Goal: Transaction & Acquisition: Book appointment/travel/reservation

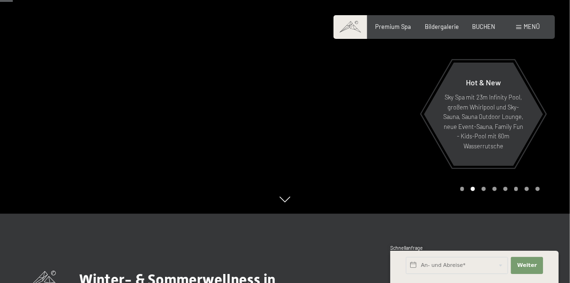
click at [545, 92] on div at bounding box center [427, 60] width 285 height 308
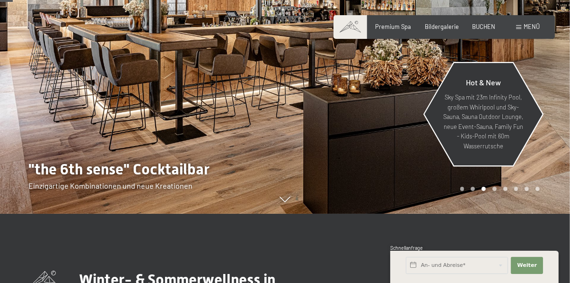
click at [543, 169] on div "Hot & New Sky Spa mit 23m Infinity Pool, großem Whirlpool und Sky-Sauna, Sauna …" at bounding box center [484, 114] width 120 height 111
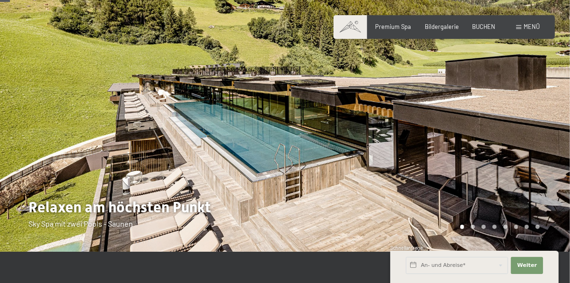
scroll to position [57, 0]
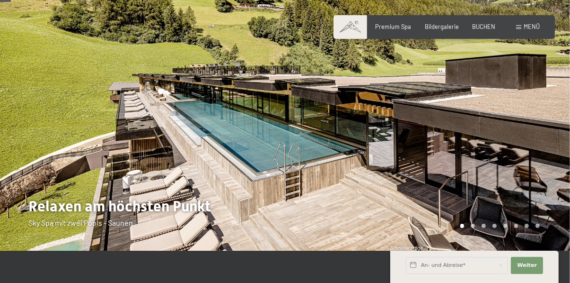
click at [491, 114] on div at bounding box center [427, 97] width 285 height 308
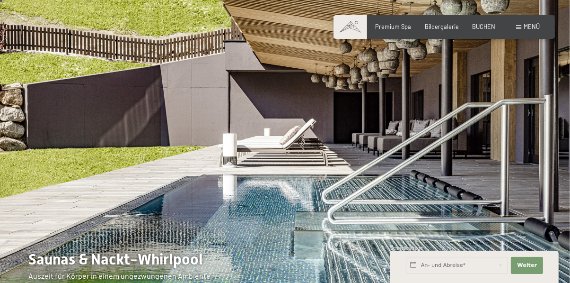
scroll to position [0, 0]
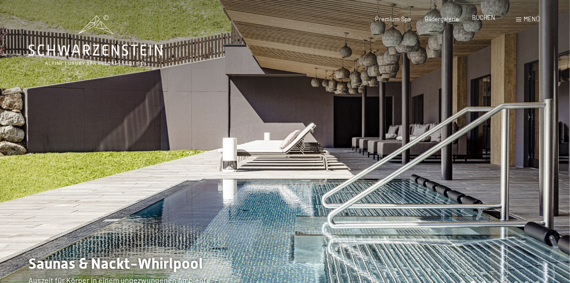
click at [481, 18] on span "BUCHEN" at bounding box center [483, 18] width 23 height 8
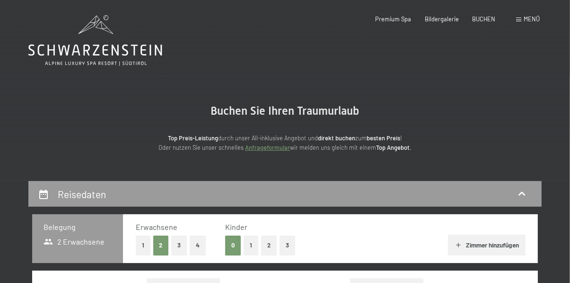
click at [529, 19] on span "Menü" at bounding box center [532, 19] width 16 height 8
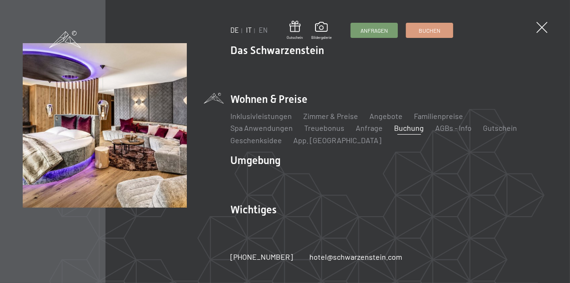
click at [247, 33] on link "IT" at bounding box center [249, 30] width 6 height 8
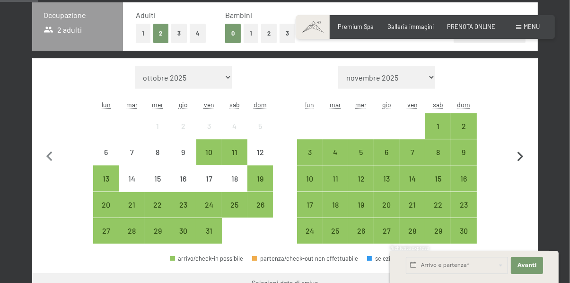
scroll to position [218, 0]
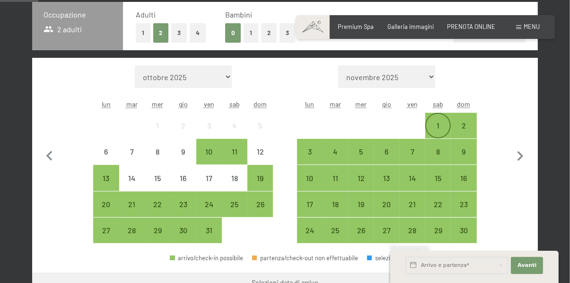
click at [438, 130] on div "1" at bounding box center [439, 134] width 24 height 24
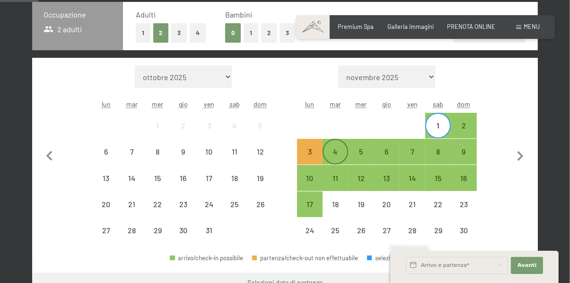
click at [331, 158] on div "4" at bounding box center [336, 160] width 24 height 24
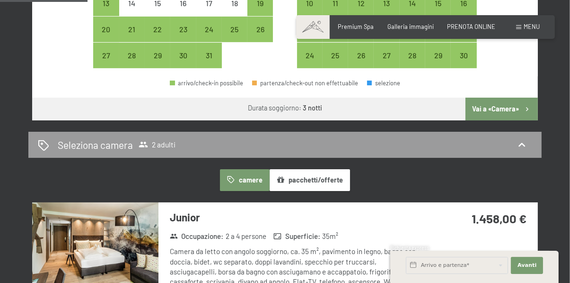
scroll to position [394, 0]
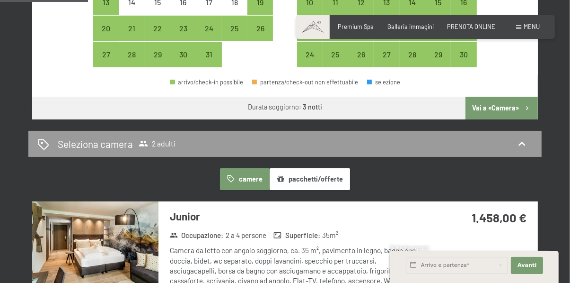
click at [506, 107] on button "Vai a «Camera»" at bounding box center [502, 108] width 72 height 23
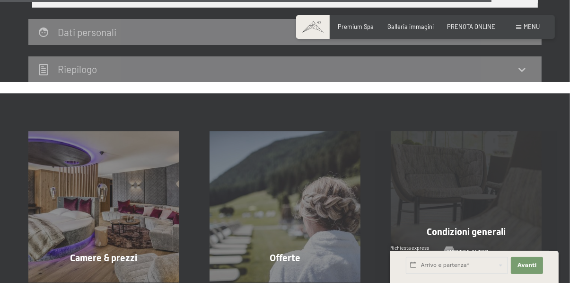
scroll to position [1979, 0]
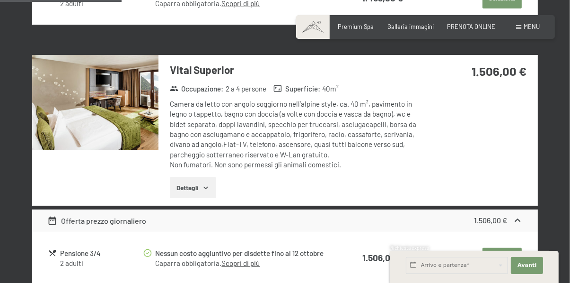
scroll to position [490, 0]
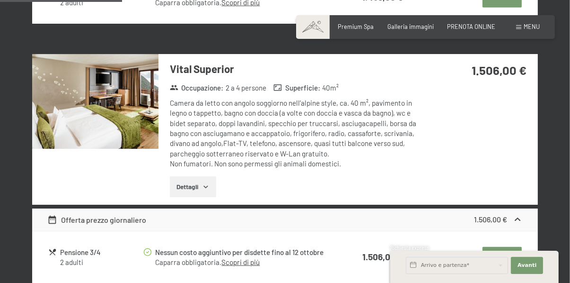
click at [206, 173] on span "Consenso marketing*" at bounding box center [229, 168] width 71 height 9
click at [189, 173] on input "Consenso marketing*" at bounding box center [183, 168] width 9 height 9
click at [198, 173] on span "Consenso marketing*" at bounding box center [229, 168] width 71 height 9
click at [189, 173] on input "Consenso marketing*" at bounding box center [183, 168] width 9 height 9
click at [198, 173] on span "Consenso marketing*" at bounding box center [229, 168] width 71 height 9
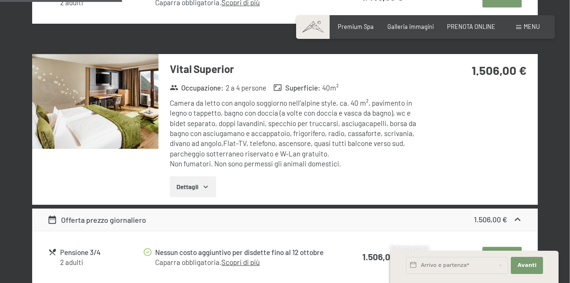
click at [189, 173] on input "Consenso marketing*" at bounding box center [183, 168] width 9 height 9
checkbox input "false"
click at [205, 183] on icon "button" at bounding box center [206, 187] width 8 height 8
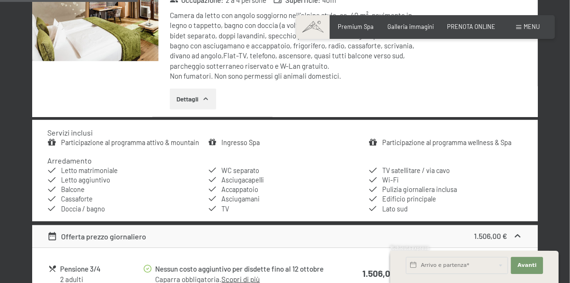
scroll to position [578, 0]
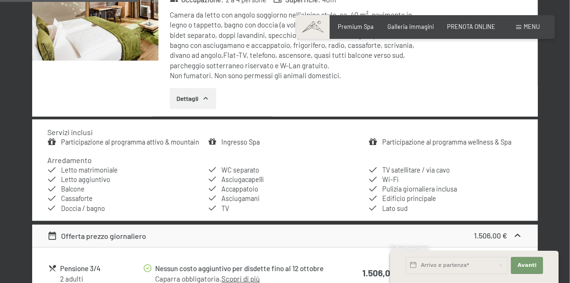
click at [162, 147] on div "Servizi inclusi Participazione al programma attivo & mountain Ingresso Spa Part…" at bounding box center [285, 169] width 506 height 101
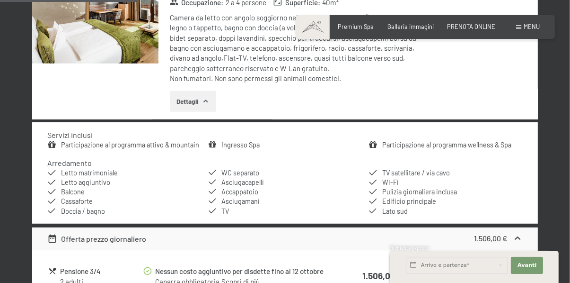
scroll to position [576, 0]
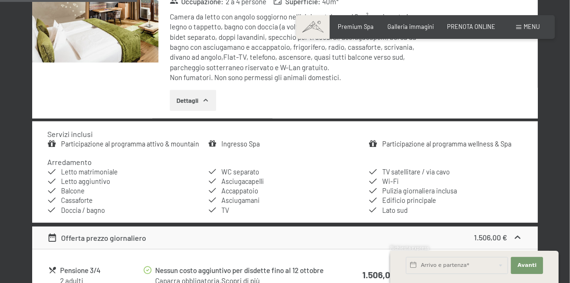
click at [153, 146] on link "Participazione al programma attivo & mountain" at bounding box center [130, 144] width 138 height 8
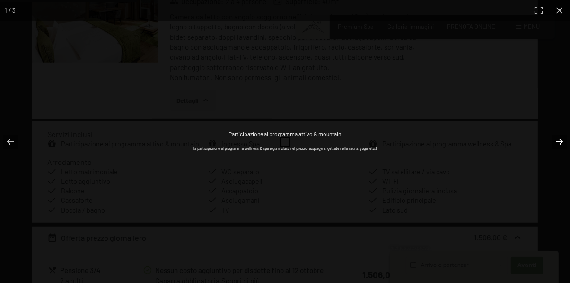
click at [559, 158] on button "button" at bounding box center [553, 141] width 33 height 47
click at [559, 163] on button "button" at bounding box center [553, 141] width 33 height 47
click at [566, 160] on button "button" at bounding box center [553, 141] width 33 height 47
click at [562, 161] on button "button" at bounding box center [553, 141] width 33 height 47
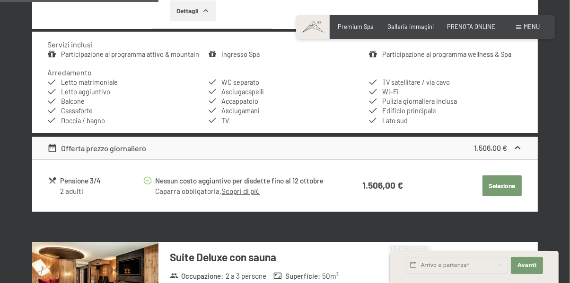
scroll to position [665, 0]
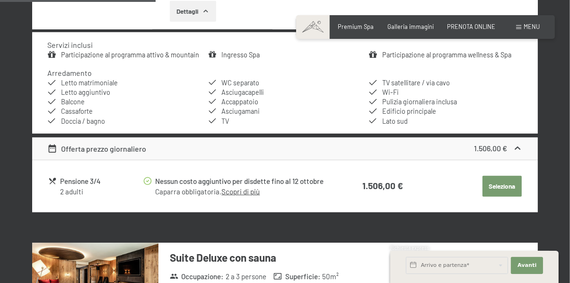
click at [455, 115] on li "Edificio principale" at bounding box center [446, 111] width 154 height 9
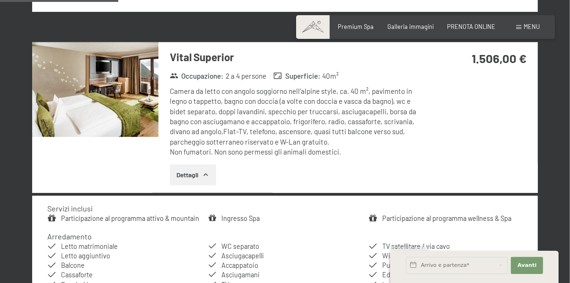
scroll to position [500, 0]
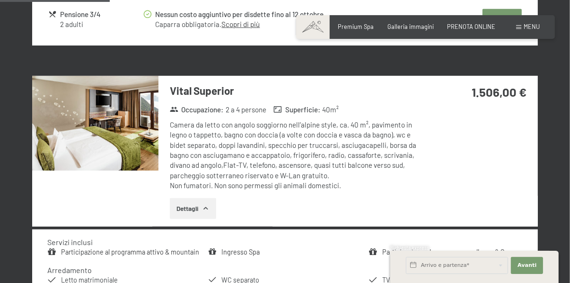
click at [454, 141] on div "Vital Superior Occupazione : 2 a 4 persone Superficie : 40 m² Camera da letto c…" at bounding box center [285, 151] width 506 height 151
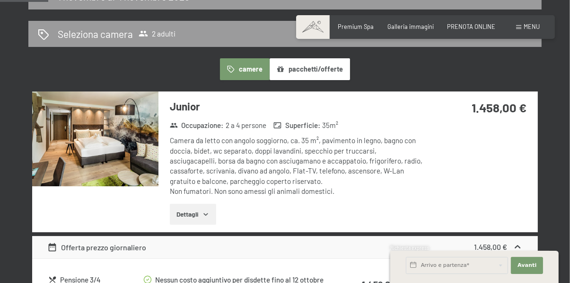
scroll to position [205, 0]
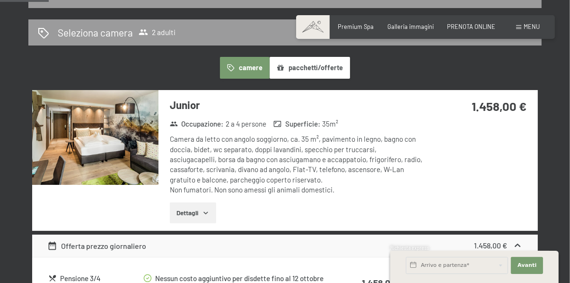
click at [207, 213] on icon "button" at bounding box center [206, 213] width 8 height 8
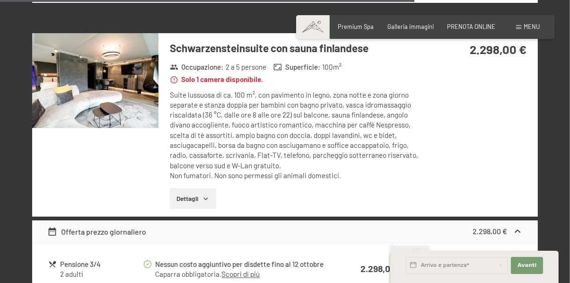
scroll to position [1824, 0]
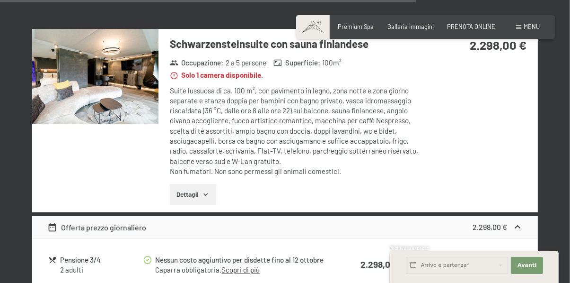
click at [202, 184] on button "Dettagli" at bounding box center [193, 194] width 46 height 21
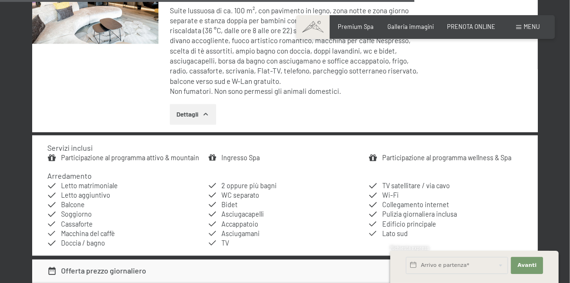
scroll to position [1911, 0]
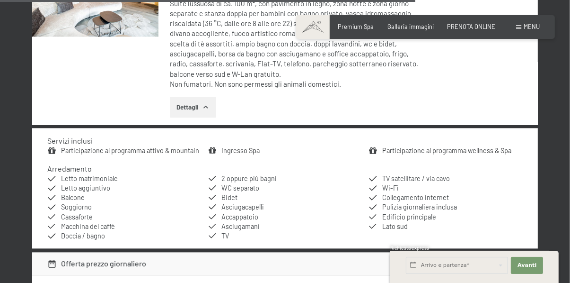
click at [480, 77] on div "Schwarzensteinsuite con sauna finlandese Occupazione : 2 a 5 persone Superficie…" at bounding box center [285, 33] width 506 height 183
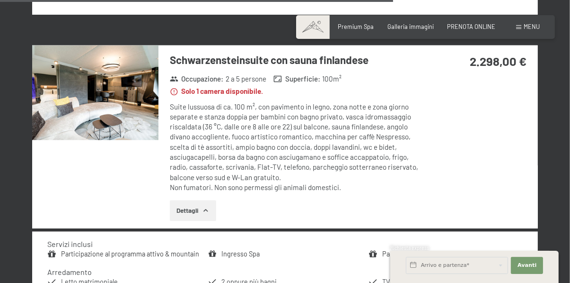
scroll to position [1806, 0]
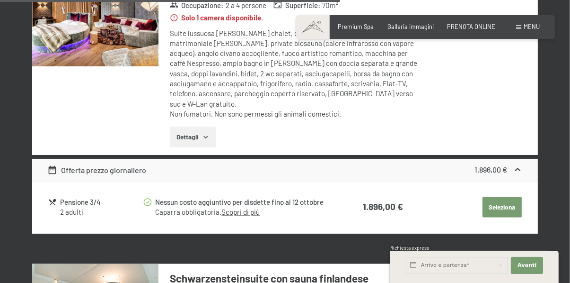
click at [446, 81] on div "Romantic Suite con biosauna Occupazione : 2 a 4 persone Superficie : 70 m² Solo…" at bounding box center [285, 63] width 506 height 183
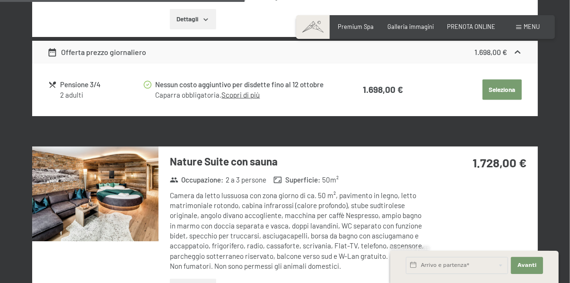
scroll to position [1143, 0]
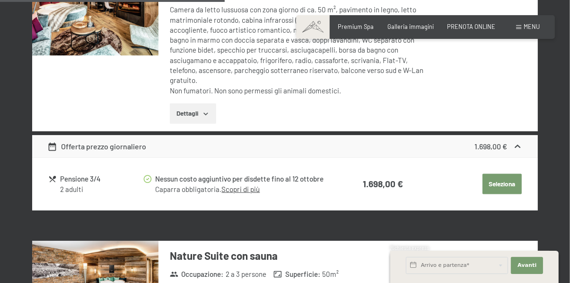
click at [442, 77] on div "Suite Deluxe con sauna Occupazione : 2 a 3 persone Superficie : 50 m² Camera da…" at bounding box center [285, 46] width 506 height 170
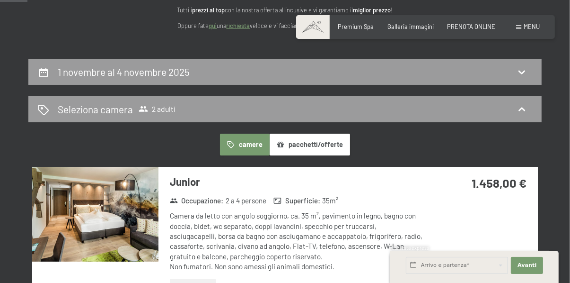
scroll to position [129, 0]
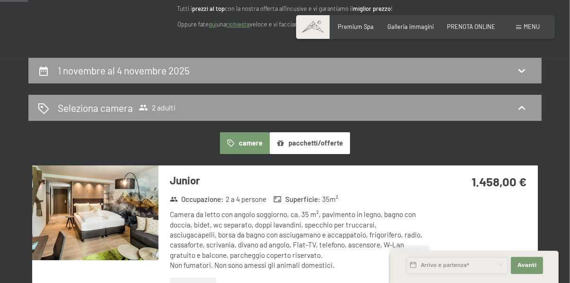
click at [326, 145] on button "pacchetti/offerte" at bounding box center [310, 143] width 80 height 22
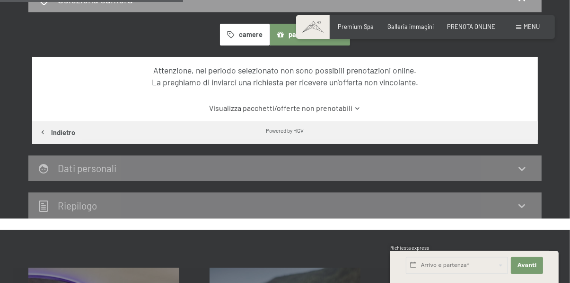
scroll to position [247, 0]
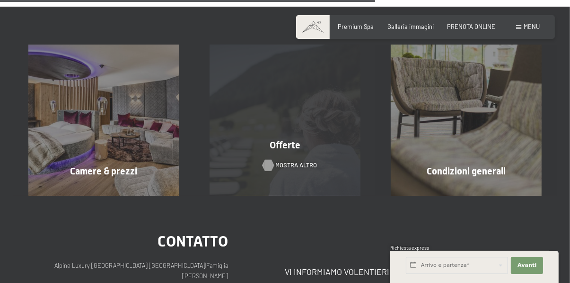
click at [304, 168] on span "mostra altro" at bounding box center [297, 165] width 42 height 9
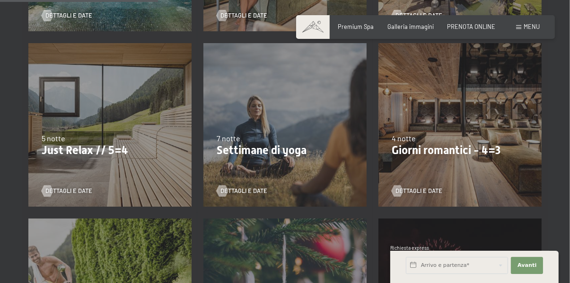
scroll to position [372, 0]
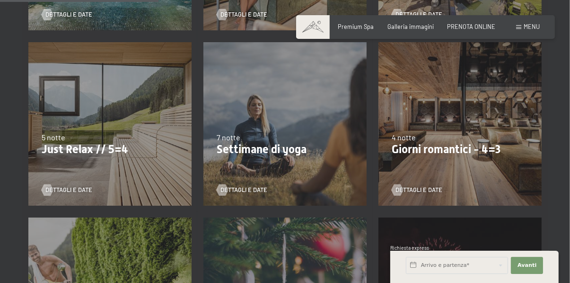
click at [456, 167] on div "9/11/2025-5/12/2025 8/12/2025-19/12/2025 11/1/2026-23/1/2026 8/3/2026-27/3/2026…" at bounding box center [460, 123] width 175 height 175
click at [461, 158] on div "9/11/2025-5/12/2025 8/12/2025-19/12/2025 11/1/2026-23/1/2026 8/3/2026-27/3/2026…" at bounding box center [460, 123] width 175 height 175
click at [422, 190] on span "Dettagli e Date" at bounding box center [428, 190] width 47 height 9
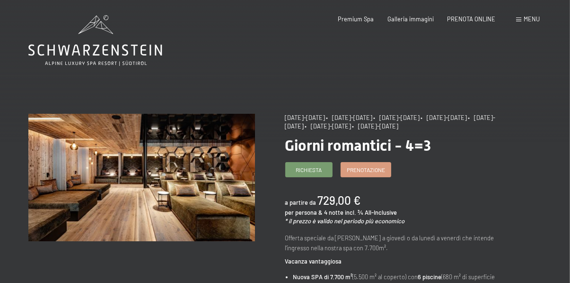
click at [526, 18] on span "Menu" at bounding box center [532, 19] width 16 height 8
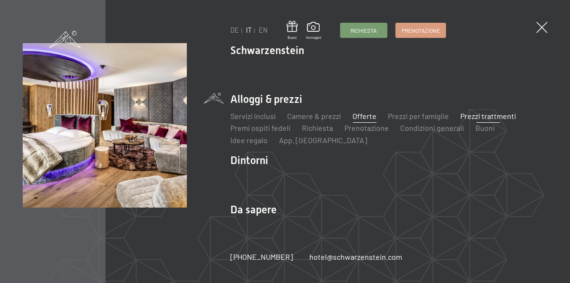
click at [496, 118] on link "Prezzi trattmenti" at bounding box center [489, 115] width 56 height 9
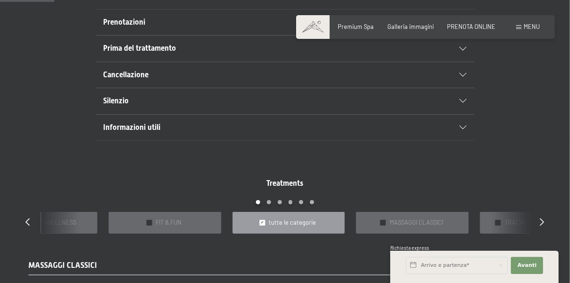
scroll to position [572, 0]
click at [507, 193] on div "Treatments slide 3 to 7 of 22 ✓ BAGNI E IMPACCHI ✓ IN DOLCE ATTESA ✓ PACCHETTI …" at bounding box center [285, 205] width 545 height 55
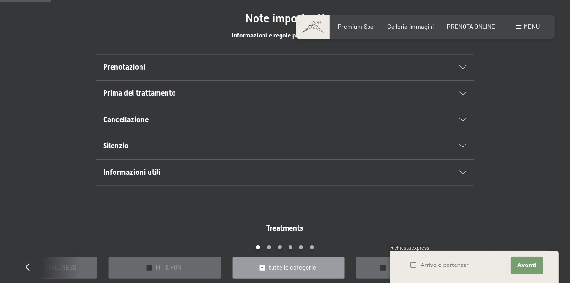
scroll to position [488, 0]
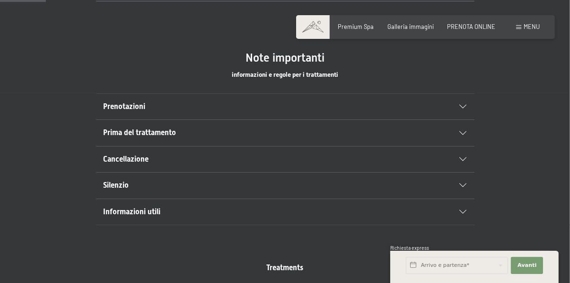
click at [464, 105] on icon at bounding box center [463, 107] width 7 height 4
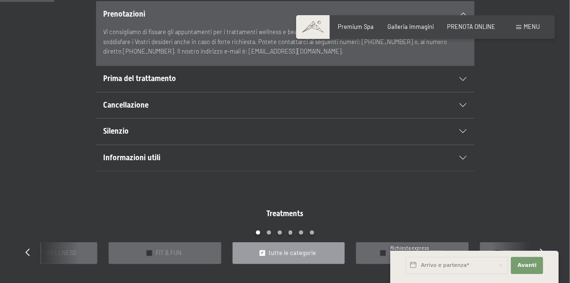
scroll to position [591, 0]
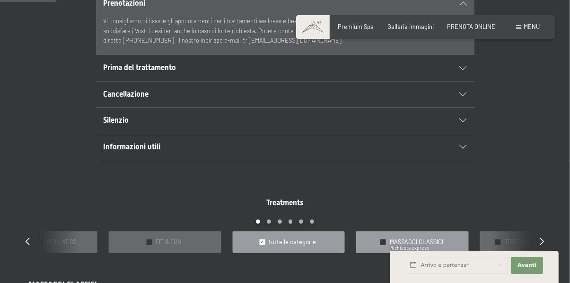
click at [407, 242] on span "MASSAGGI CLASSICI" at bounding box center [416, 242] width 53 height 9
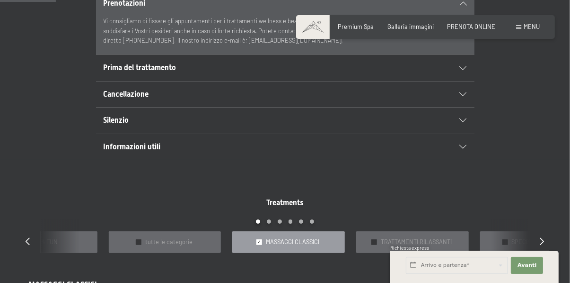
click at [318, 242] on span "MASSAGGI CLASSICI" at bounding box center [292, 242] width 53 height 9
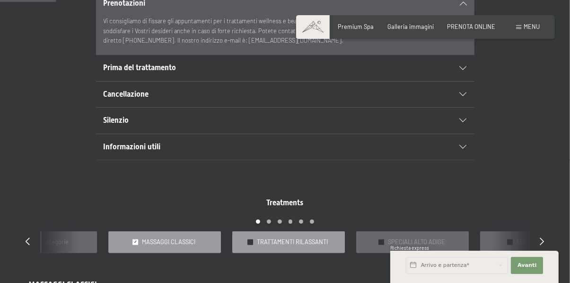
click at [260, 239] on span "TRATTAMENTI RILASSANTI" at bounding box center [293, 242] width 71 height 9
click at [185, 242] on span "MASSAGGI CLASSICI" at bounding box center [168, 242] width 53 height 9
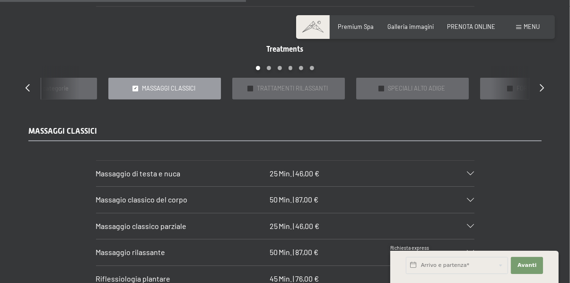
scroll to position [739, 0]
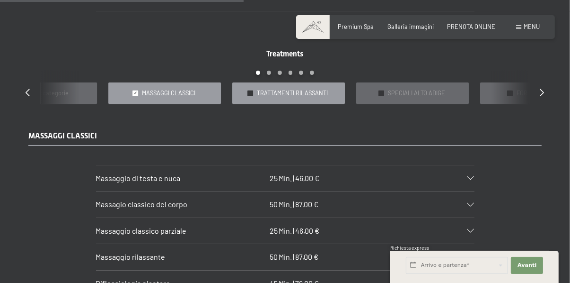
click at [322, 89] on span "TRATTAMENTI RILASSANTI" at bounding box center [293, 93] width 71 height 9
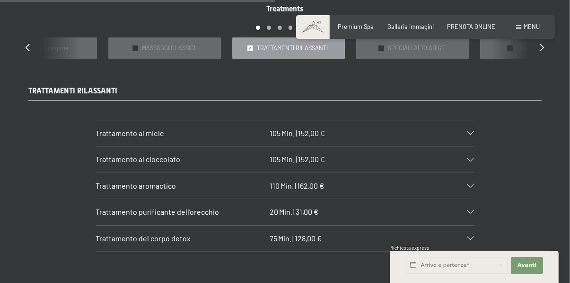
scroll to position [786, 0]
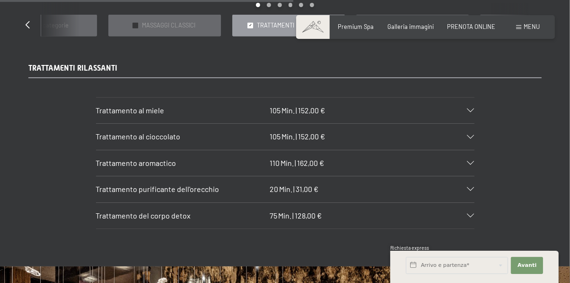
click at [475, 125] on section "Trattamento al cioccolato 105 Min. | 152,00 € Il nostro caldo trattamento al ci…" at bounding box center [285, 136] width 379 height 27
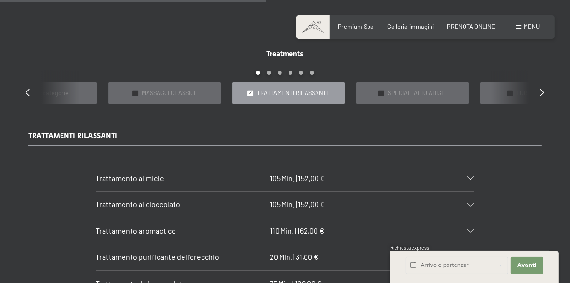
scroll to position [735, 0]
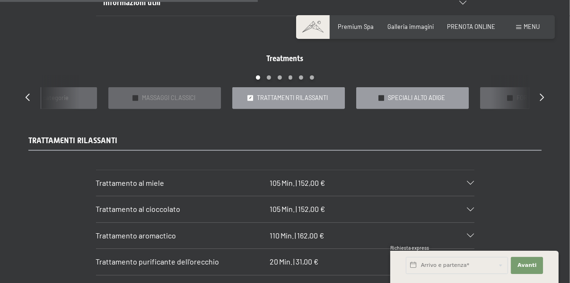
click at [426, 99] on span "SPECIALI ALTO ADIGE" at bounding box center [416, 98] width 57 height 9
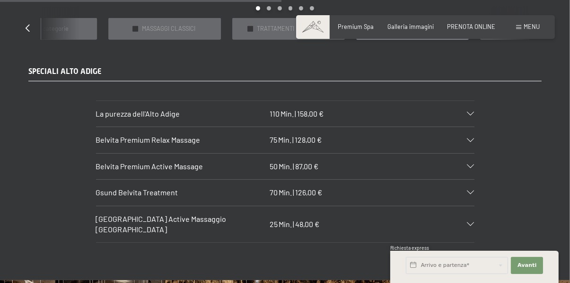
scroll to position [805, 0]
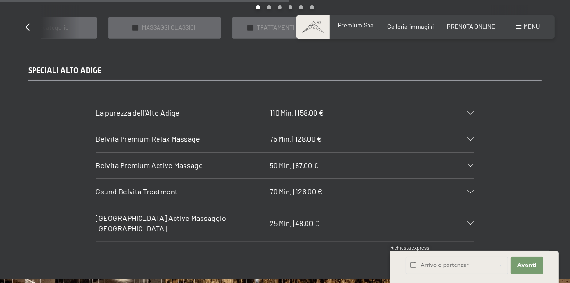
click at [363, 31] on div "Prenotazione Richiesta Premium Spa Galleria immagini PRENOTA ONLINE Menu DE IT …" at bounding box center [425, 27] width 229 height 9
click at [358, 23] on span "Premium Spa" at bounding box center [356, 25] width 36 height 8
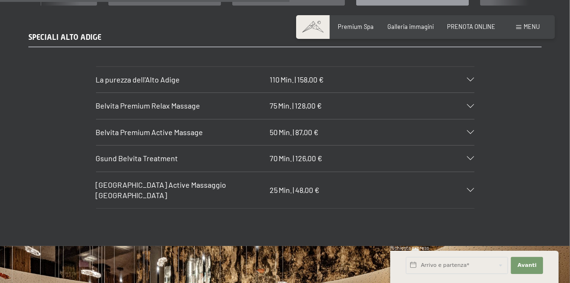
scroll to position [845, 0]
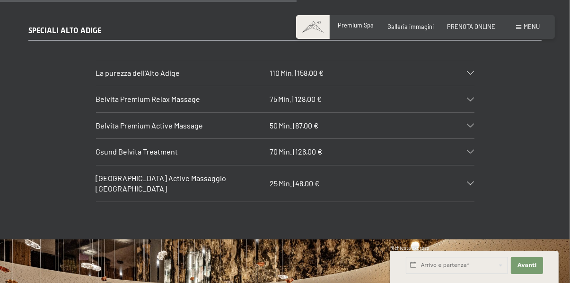
click at [356, 29] on span "Premium Spa" at bounding box center [356, 25] width 36 height 8
click at [362, 28] on span "Premium Spa" at bounding box center [356, 25] width 36 height 8
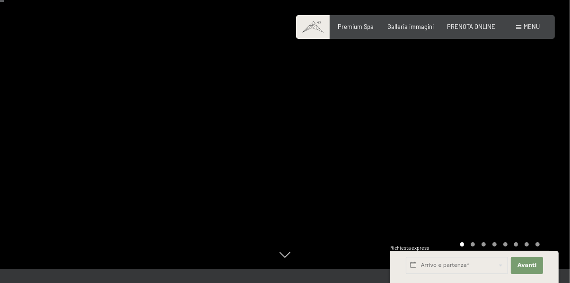
scroll to position [41, 0]
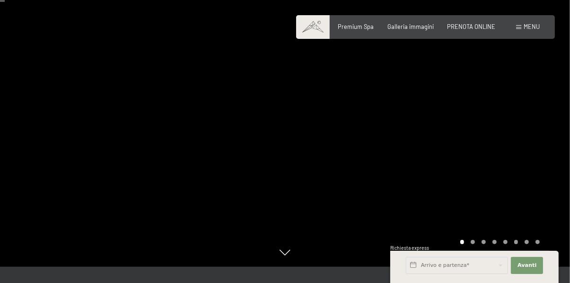
click at [279, 267] on div at bounding box center [142, 113] width 285 height 308
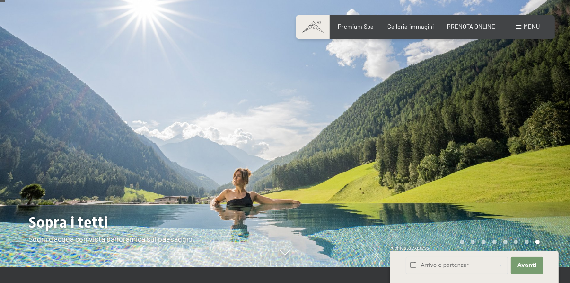
click at [285, 258] on icon at bounding box center [285, 256] width 10 height 6
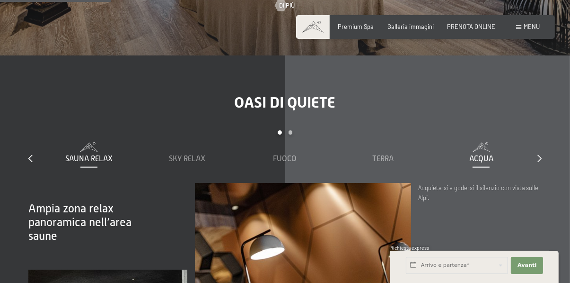
scroll to position [1069, 0]
click at [524, 24] on div "Menu" at bounding box center [528, 27] width 24 height 9
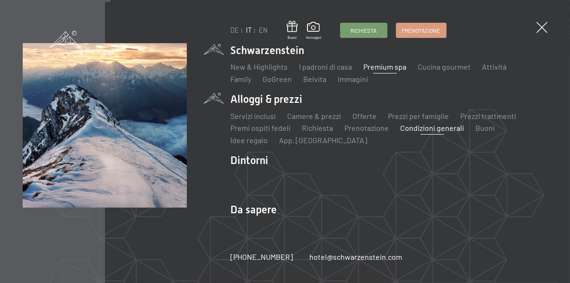
click at [417, 155] on li "Dintorni Aurina Ski & Winter Sci Scuola di sci Trekking in estate Escursioni Bi…" at bounding box center [389, 173] width 317 height 41
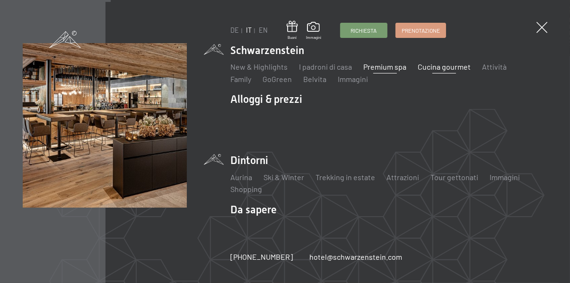
click at [435, 69] on link "Cucina gourmet" at bounding box center [444, 66] width 53 height 9
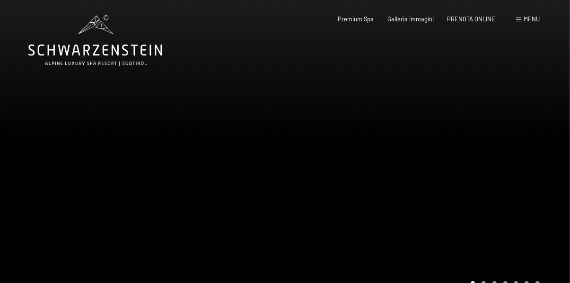
click at [532, 20] on span "Menu" at bounding box center [532, 19] width 16 height 8
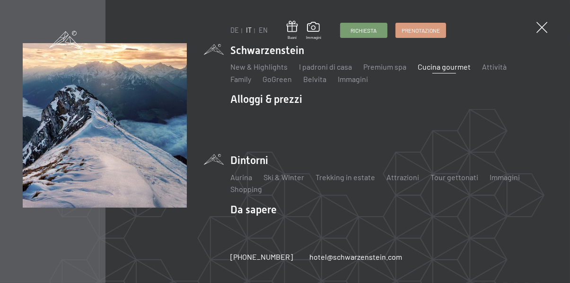
click at [369, 188] on ul "Aurina Ski & Winter Sci Scuola di sci Trekking in estate Escursioni Bici Attraz…" at bounding box center [389, 183] width 317 height 23
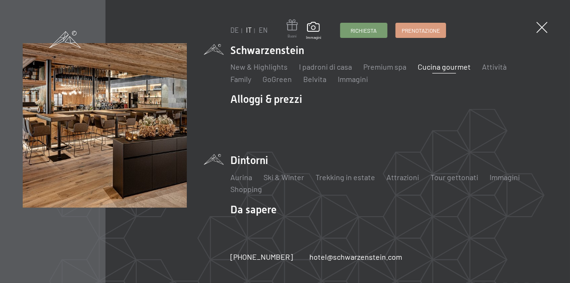
click at [296, 31] on span at bounding box center [292, 26] width 11 height 14
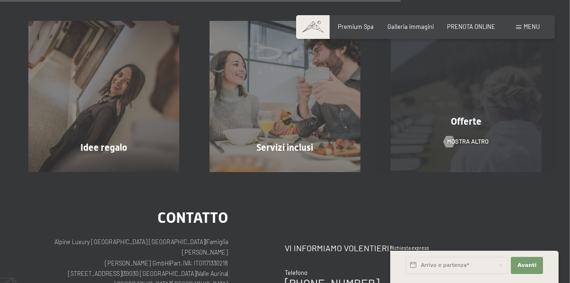
scroll to position [513, 0]
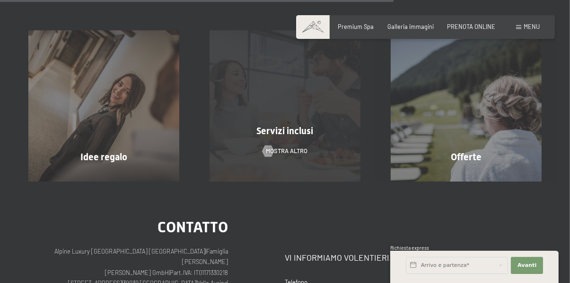
click at [305, 132] on span "Servizi inclusi" at bounding box center [285, 130] width 57 height 11
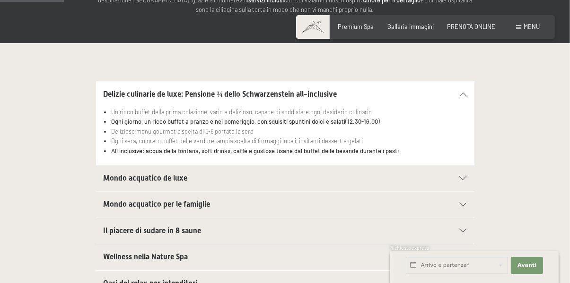
scroll to position [168, 0]
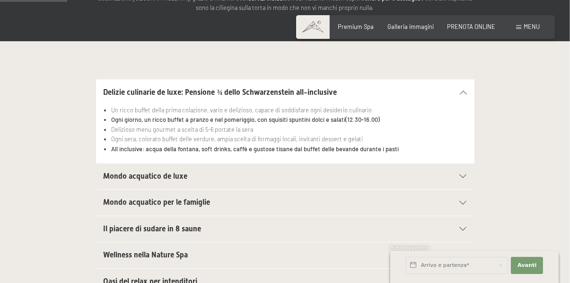
click at [459, 172] on div "Mondo acquatico de luxe" at bounding box center [286, 176] width 364 height 26
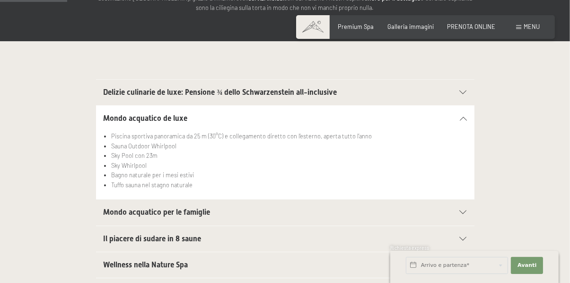
click at [461, 211] on icon at bounding box center [463, 212] width 7 height 4
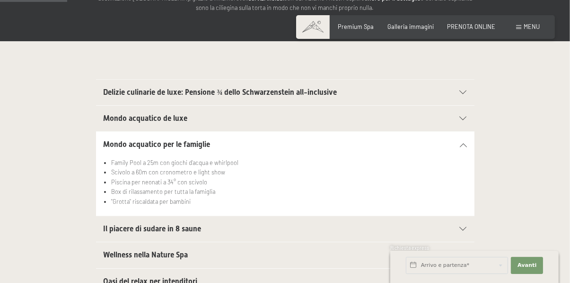
click at [457, 231] on div "Il piacere di sudare in 8 saune" at bounding box center [286, 229] width 364 height 26
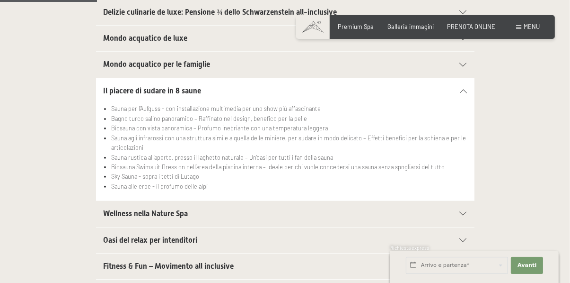
scroll to position [249, 0]
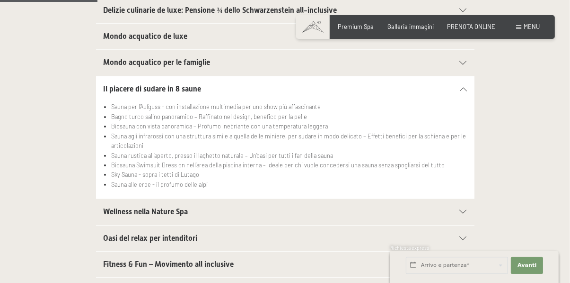
click at [457, 211] on div at bounding box center [459, 212] width 17 height 4
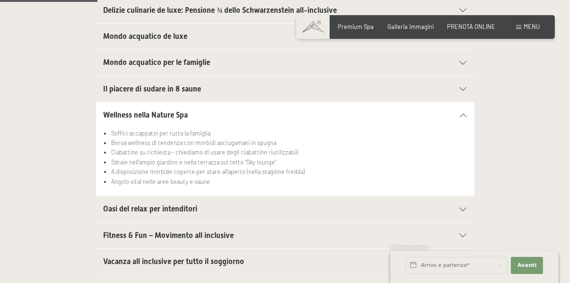
click at [456, 212] on div "Oasi del relax per intenditori" at bounding box center [286, 209] width 364 height 26
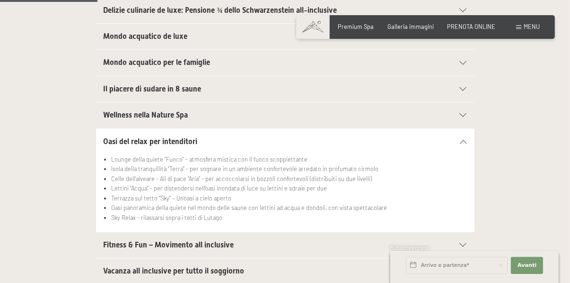
click at [449, 247] on div "Fitness & Fun – Movimento all inclusive" at bounding box center [286, 245] width 364 height 26
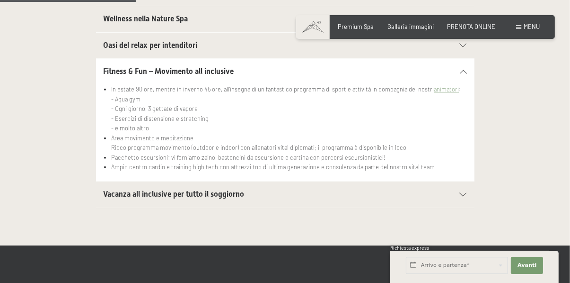
scroll to position [347, 0]
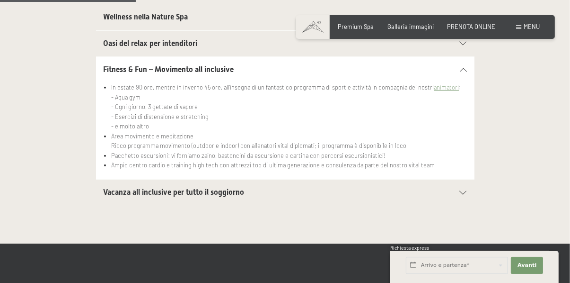
click at [461, 196] on div "Vacanza all inclusive per tutto il soggiorno" at bounding box center [286, 192] width 364 height 26
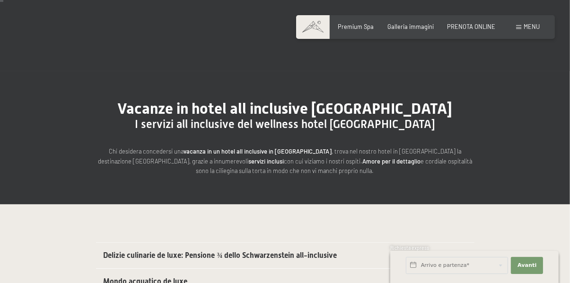
scroll to position [0, 0]
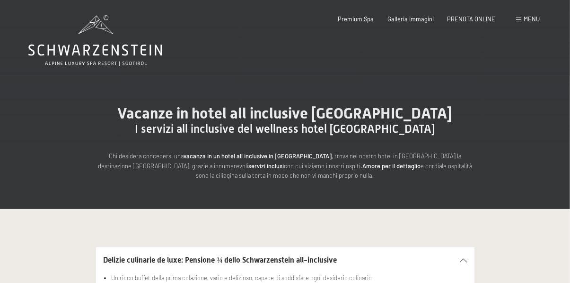
click at [531, 23] on div "Menu" at bounding box center [528, 19] width 24 height 9
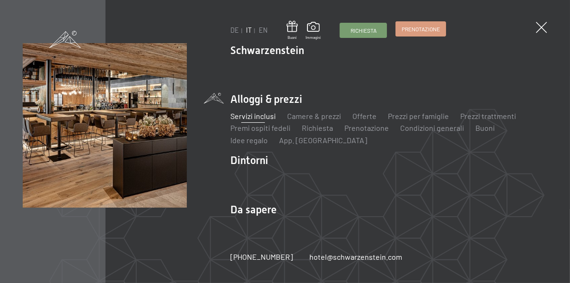
click at [425, 31] on span "Prenotazione" at bounding box center [421, 29] width 38 height 8
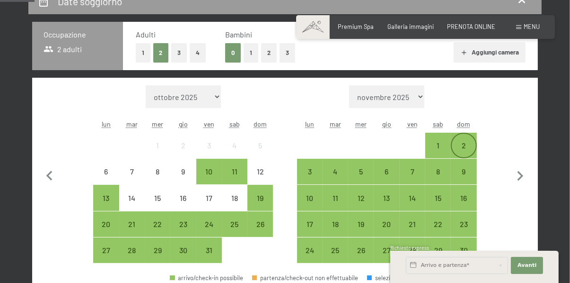
scroll to position [199, 0]
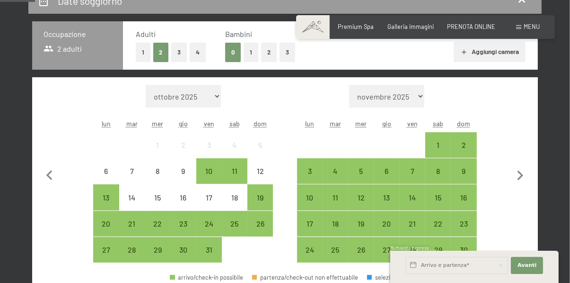
click at [434, 145] on div "1" at bounding box center [439, 153] width 24 height 24
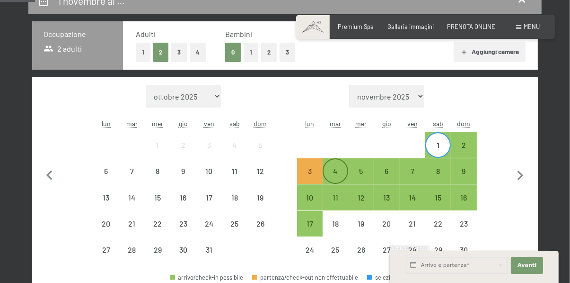
click at [336, 172] on div "4" at bounding box center [336, 179] width 24 height 24
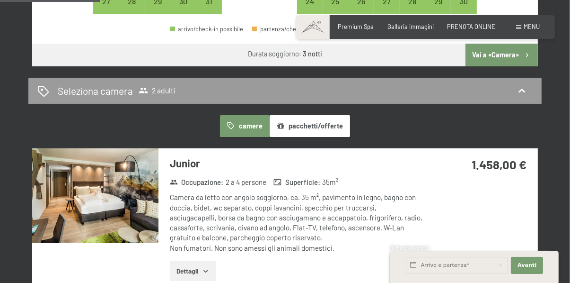
scroll to position [448, 0]
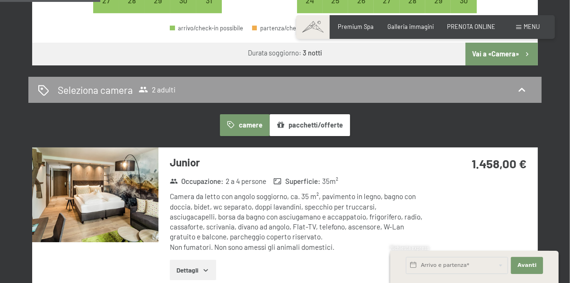
click at [495, 152] on div "1.458,00 €" at bounding box center [481, 174] width 114 height 55
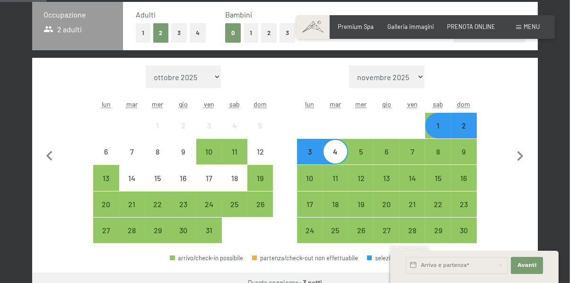
scroll to position [220, 0]
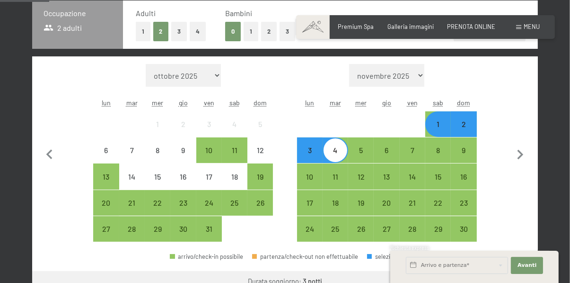
click at [437, 125] on div "1" at bounding box center [439, 132] width 24 height 24
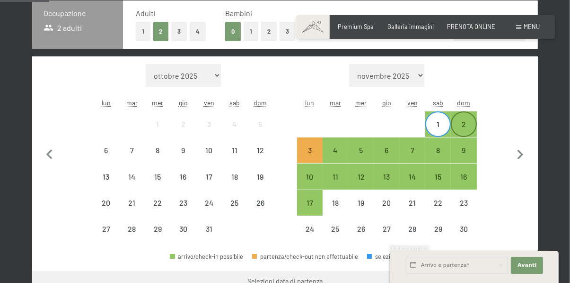
click at [462, 124] on div "2" at bounding box center [464, 132] width 24 height 24
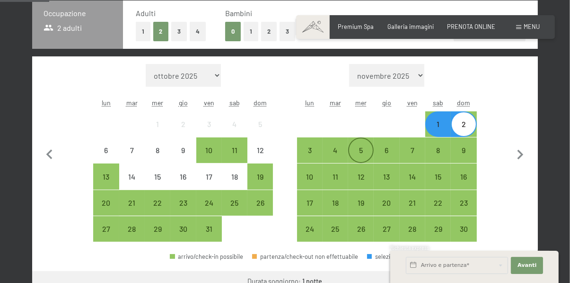
click at [361, 148] on div "5" at bounding box center [361, 158] width 24 height 24
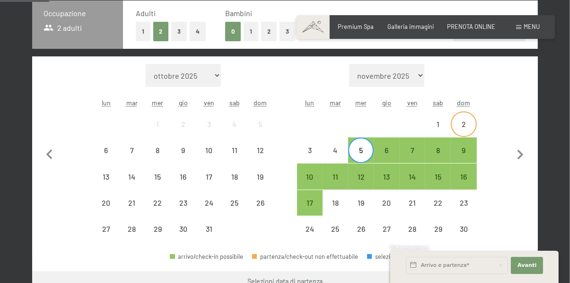
click at [459, 124] on div "2" at bounding box center [464, 132] width 24 height 24
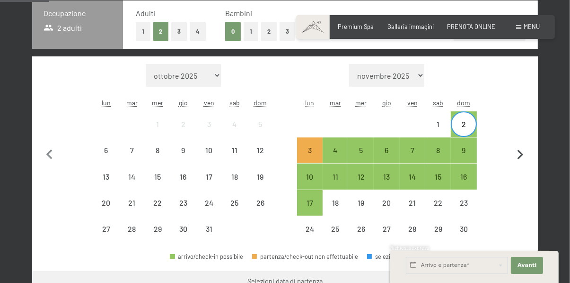
click at [522, 109] on button "button" at bounding box center [521, 153] width 20 height 178
select select "[DATE]"
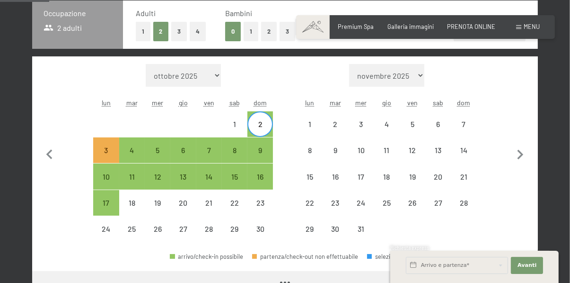
select select "[DATE]"
click at [154, 155] on div "5" at bounding box center [158, 158] width 24 height 24
select select "[DATE]"
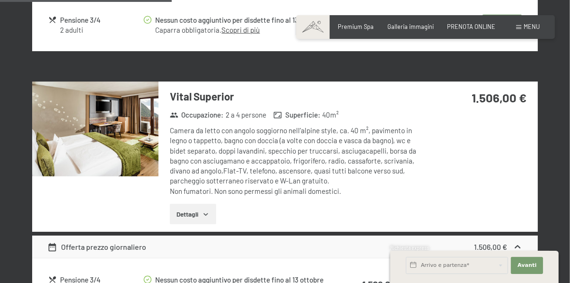
scroll to position [764, 0]
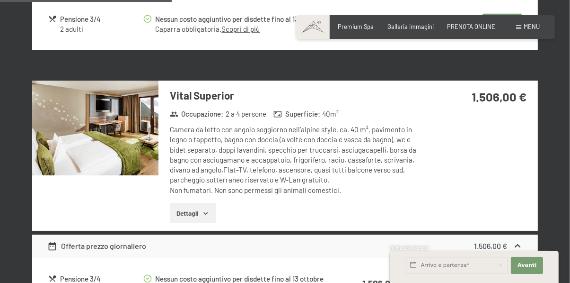
click at [205, 208] on button "Dettagli" at bounding box center [193, 213] width 46 height 21
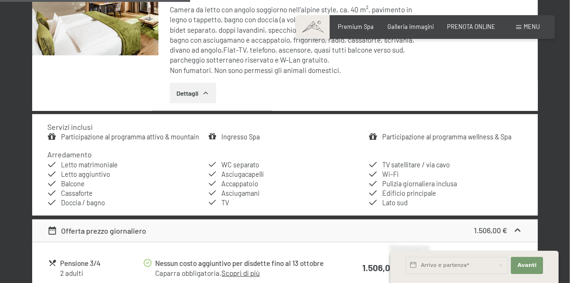
scroll to position [885, 0]
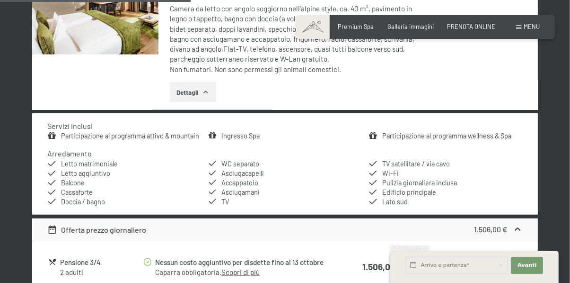
click at [481, 137] on link "Participazione al programma wellness & Spa" at bounding box center [446, 136] width 129 height 8
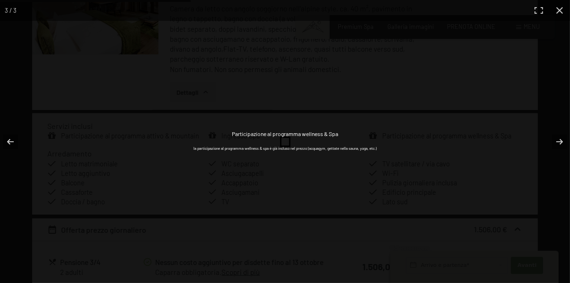
click at [320, 151] on p "la participazione al programma wellness & spa è già incluso nel prezzo (acquagy…" at bounding box center [285, 148] width 183 height 5
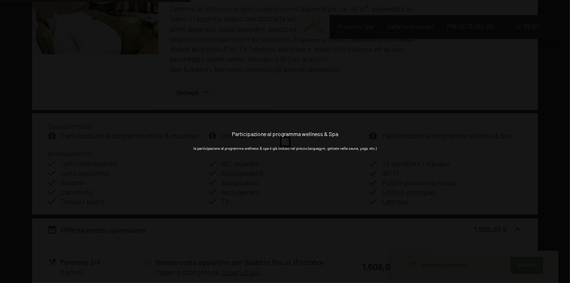
click at [564, 140] on button "button" at bounding box center [553, 141] width 33 height 47
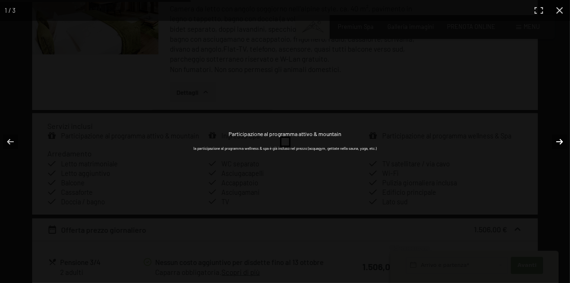
click at [563, 163] on button "button" at bounding box center [553, 141] width 33 height 47
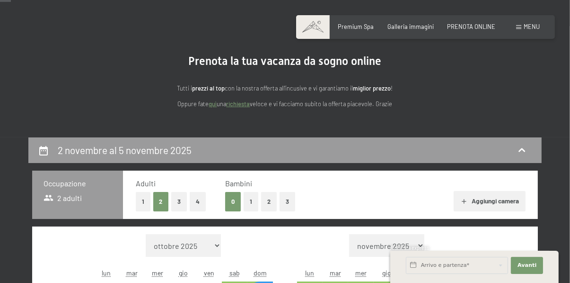
scroll to position [48, 0]
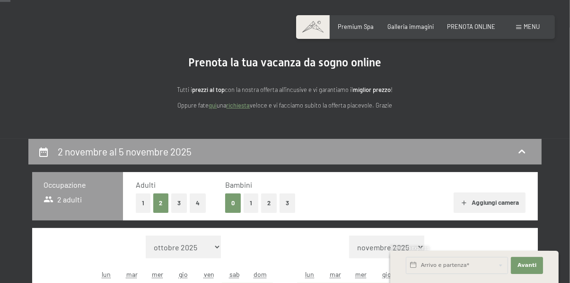
click at [370, 31] on div "Prenotazione Richiesta Premium Spa Galleria immagini PRENOTA ONLINE Menu DE IT …" at bounding box center [425, 27] width 229 height 9
click at [362, 26] on span "Premium Spa" at bounding box center [356, 25] width 36 height 8
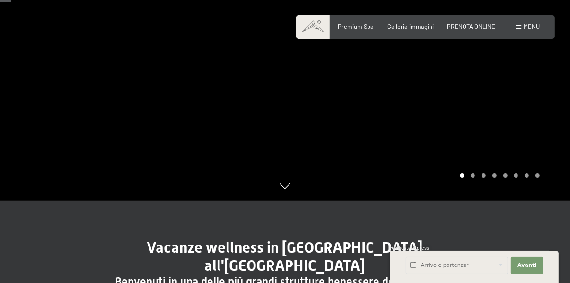
scroll to position [106, 0]
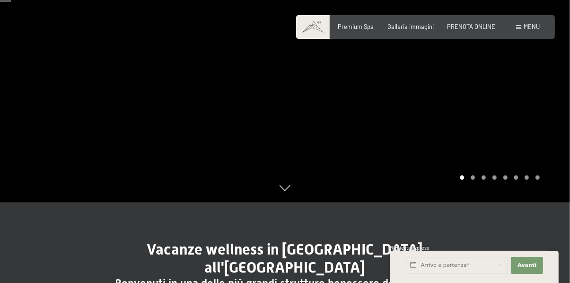
click at [524, 29] on div "Menu" at bounding box center [528, 27] width 24 height 9
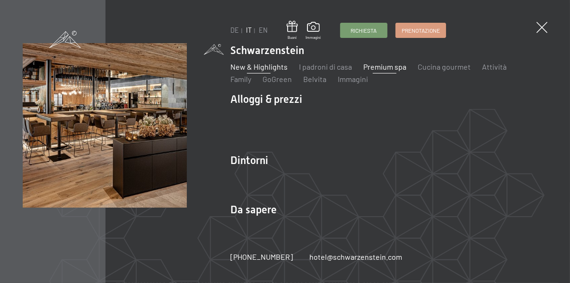
click at [275, 67] on link "New & Highlights" at bounding box center [259, 66] width 57 height 9
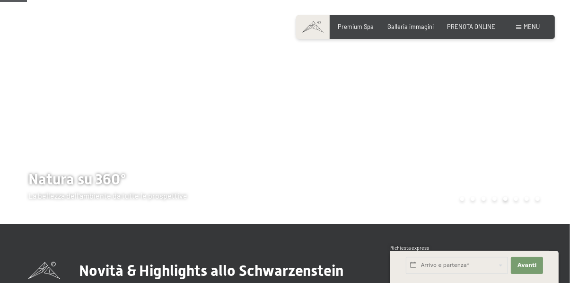
scroll to position [81, 0]
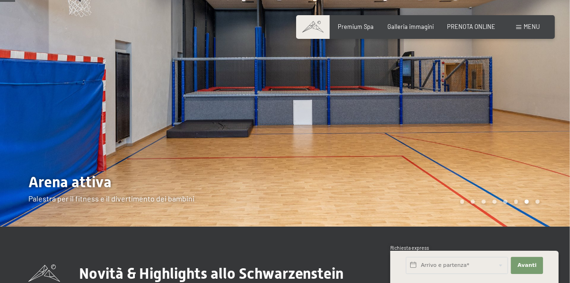
click at [524, 27] on span "Menu" at bounding box center [532, 27] width 16 height 8
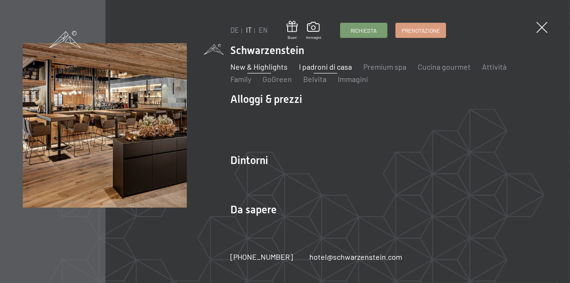
click at [330, 68] on link "I padroni di casa" at bounding box center [325, 66] width 53 height 9
click at [388, 69] on link "Premium spa" at bounding box center [385, 66] width 43 height 9
click at [446, 65] on link "Cucina gourmet" at bounding box center [444, 66] width 53 height 9
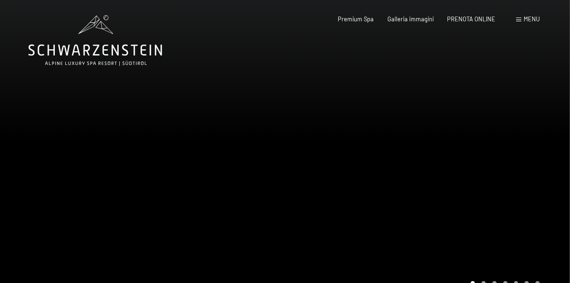
click at [527, 22] on span "Menu" at bounding box center [532, 19] width 16 height 8
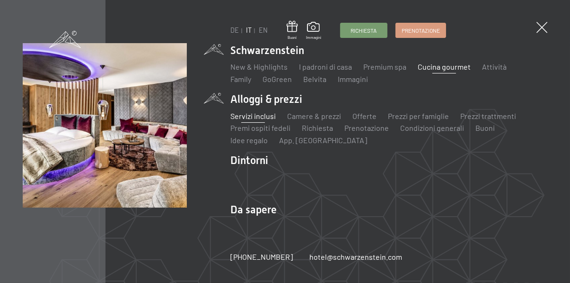
click at [258, 116] on link "Servizi inclusi" at bounding box center [253, 115] width 45 height 9
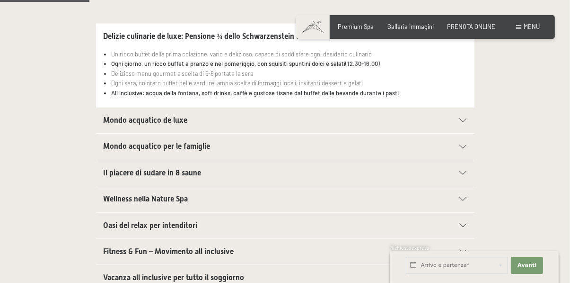
scroll to position [225, 0]
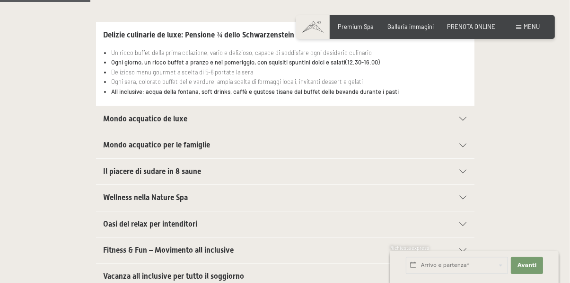
click at [463, 276] on icon at bounding box center [463, 277] width 7 height 4
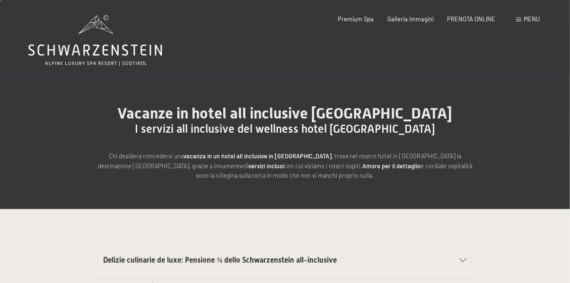
scroll to position [0, 0]
